Goal: Transaction & Acquisition: Purchase product/service

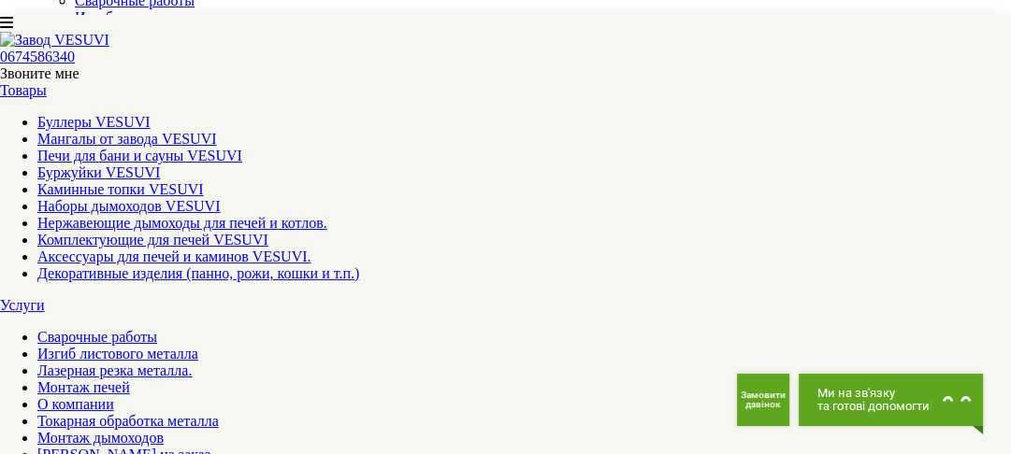
scroll to position [150, 0]
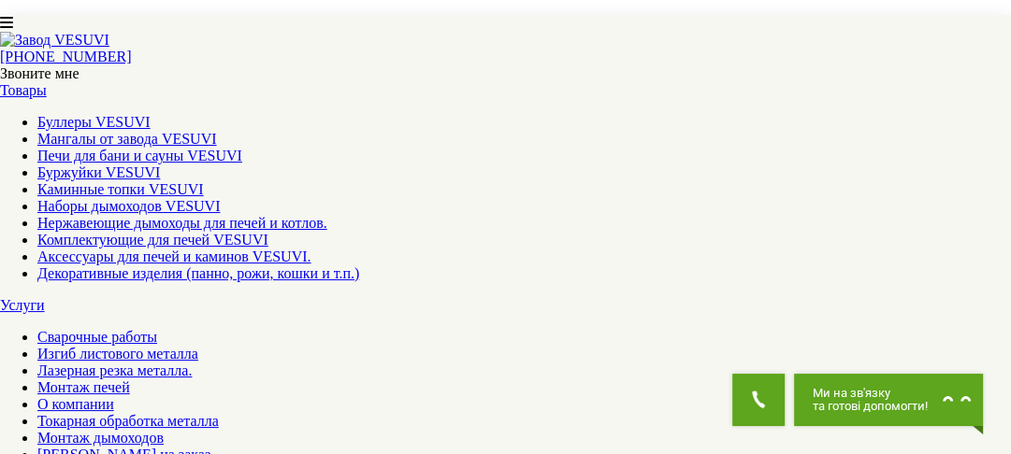
scroll to position [1720, 0]
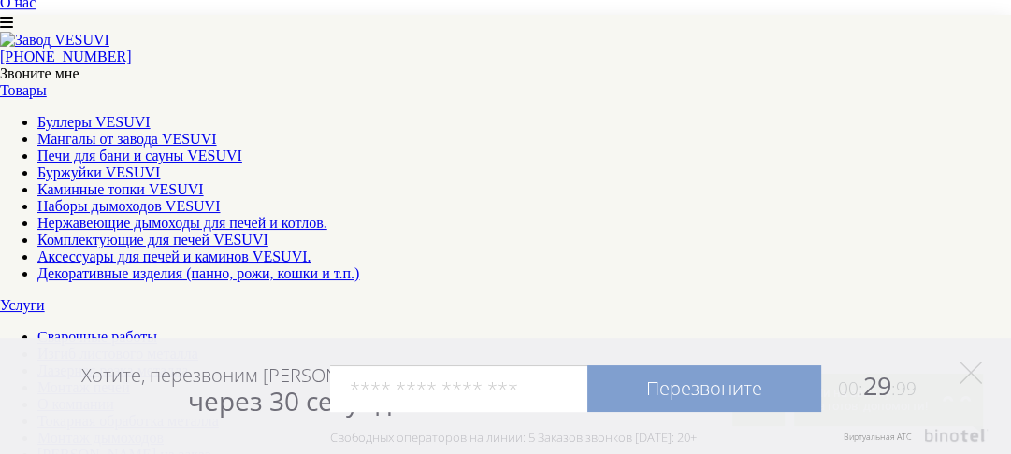
scroll to position [748, 0]
